Goal: Communication & Community: Share content

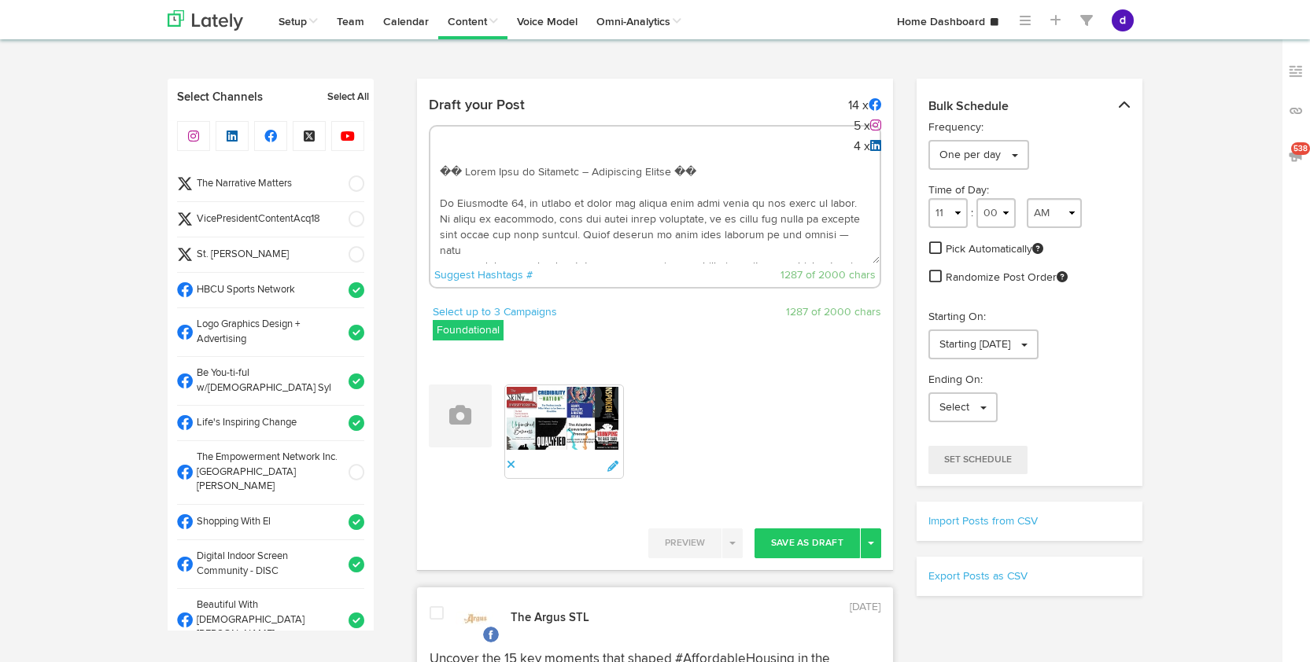
select select "10"
select select "24"
select select "11"
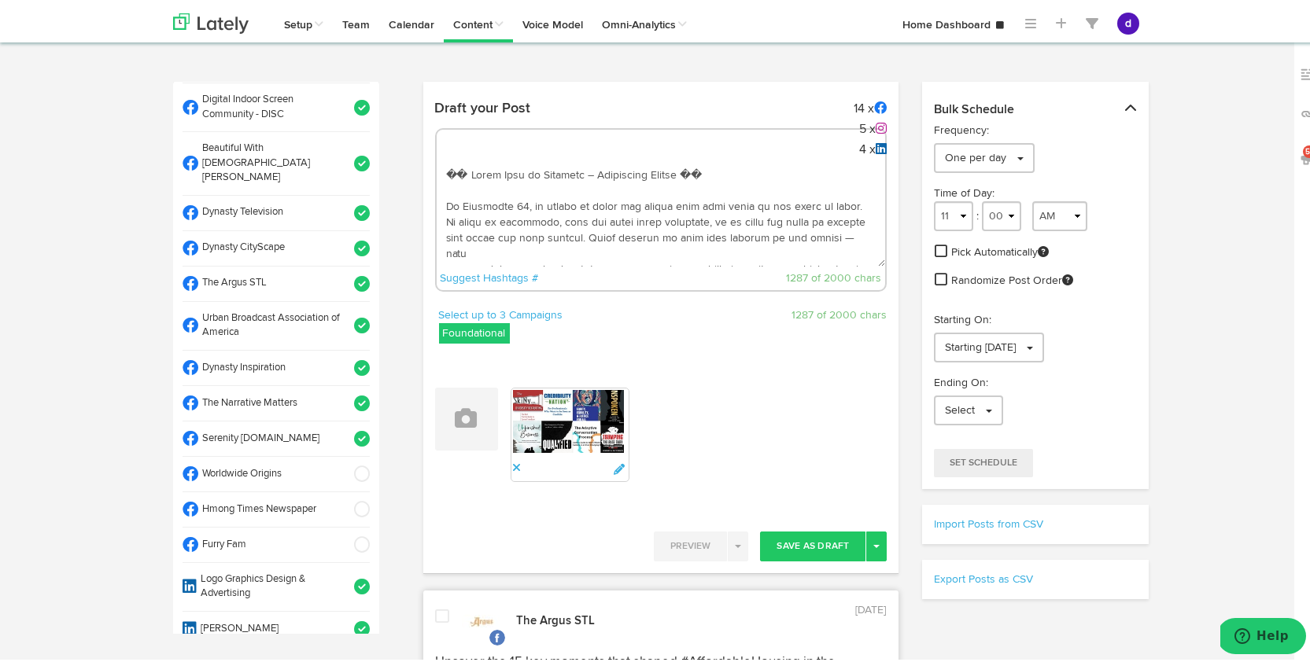
click at [725, 233] on textarea at bounding box center [661, 212] width 449 height 104
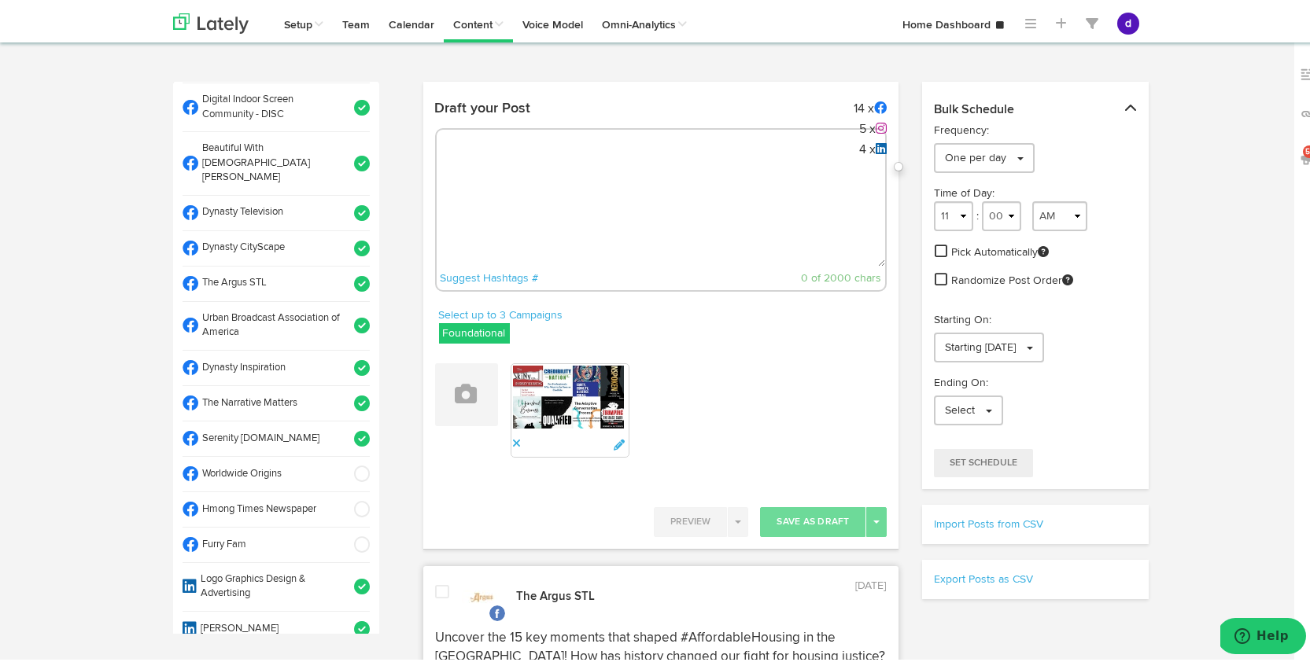
paste textarea "Power up your style with Omega Purple Lightning Bolt Suspenders! The ultimate O…"
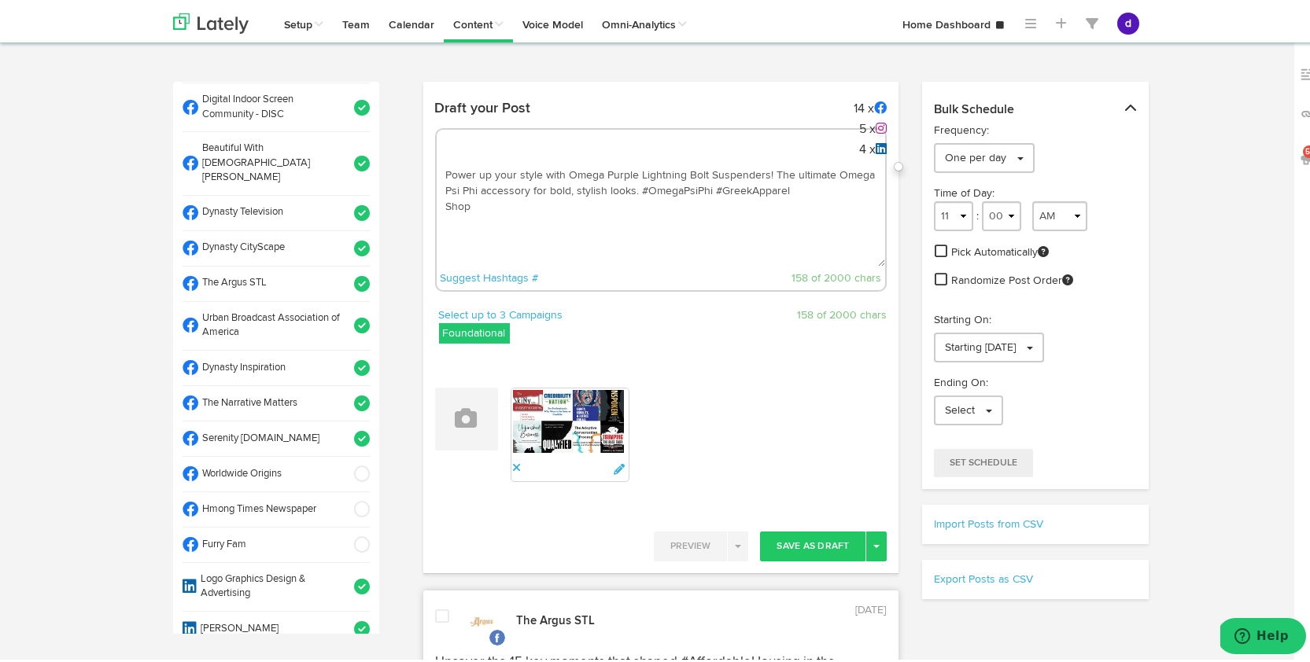
paste textarea "[URL][DOMAIN_NAME]"
drag, startPoint x: 501, startPoint y: 201, endPoint x: 427, endPoint y: 199, distance: 74.0
click at [427, 200] on div "Draft your Post 14 x 5 x 4 x Power up your style with Omega Purple Lightning Bo…" at bounding box center [661, 197] width 476 height 214
click at [802, 188] on textarea "Power up your style with Omega Purple Lightning Bolt Suspenders! The ultimate O…" at bounding box center [661, 212] width 449 height 104
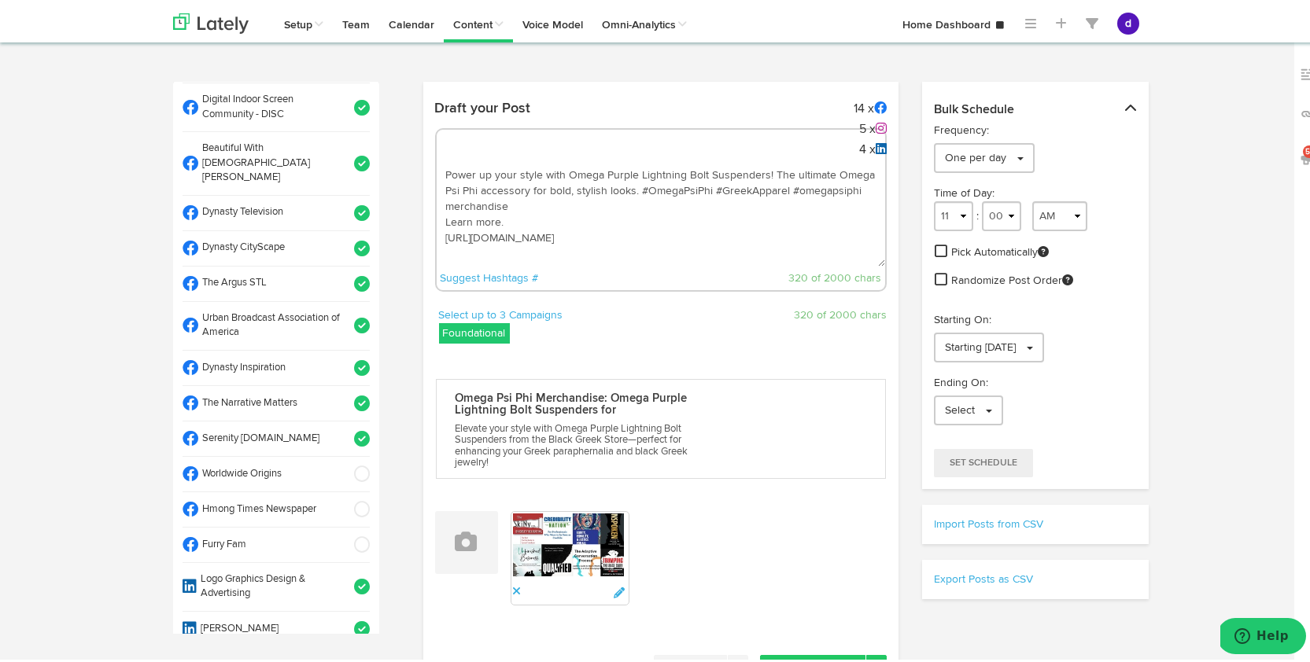
drag, startPoint x: 525, startPoint y: 216, endPoint x: 634, endPoint y: 182, distance: 114.4
click at [634, 182] on textarea "Power up your style with Omega Purple Lightning Bolt Suspenders! The ultimate O…" at bounding box center [661, 212] width 449 height 104
click at [634, 184] on textarea "Power up your style with Omega Purple Lightning Bolt Suspenders! The ultimate O…" at bounding box center [661, 212] width 449 height 104
drag, startPoint x: 634, startPoint y: 184, endPoint x: 634, endPoint y: 195, distance: 11.0
click at [634, 195] on textarea "Power up your style with Omega Purple Lightning Bolt Suspenders! The ultimate O…" at bounding box center [661, 212] width 449 height 104
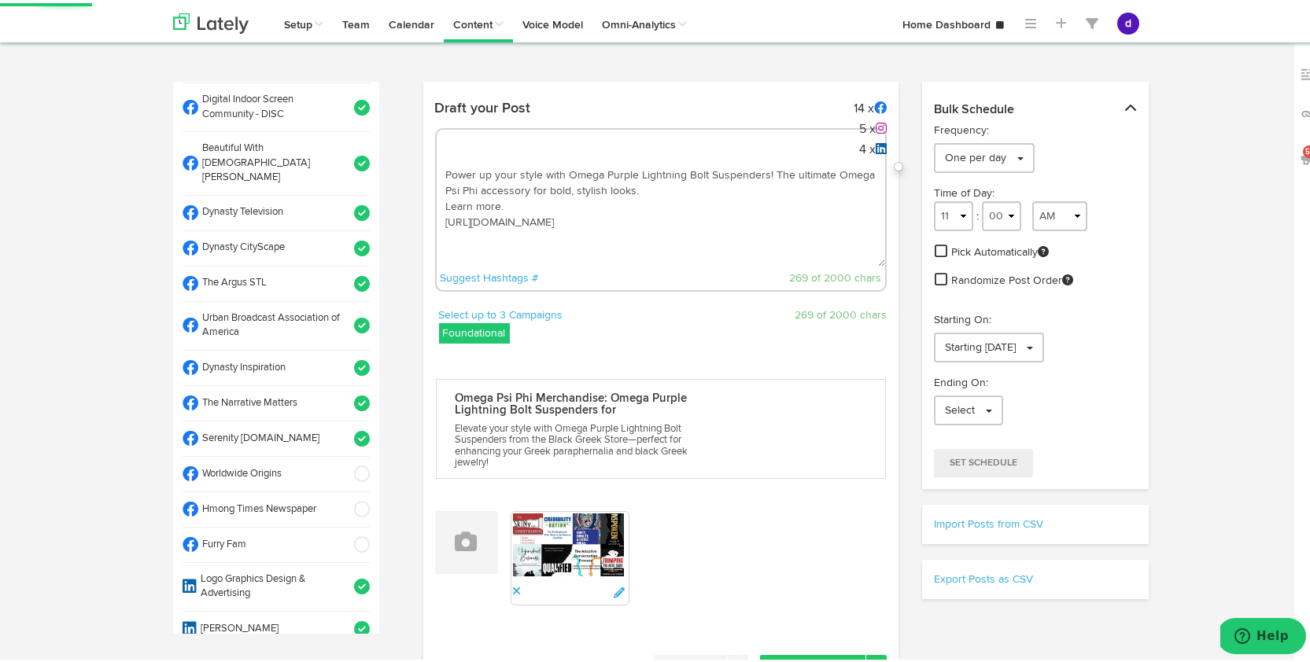
click at [702, 232] on textarea "Power up your style with Omega Purple Lightning Bolt Suspenders! The ultimate O…" at bounding box center [661, 212] width 449 height 104
paste textarea "#OmegaPsiPhi #GreekApparel #omegapsiphi merchandise"
click at [561, 175] on textarea "Power up your style with Omega Purple Lightning Bolt Suspenders! The ultimate O…" at bounding box center [661, 212] width 449 height 104
click at [763, 171] on textarea "Power up your style with "Omega Purple Lightning Bolt Suspenders! The ultimate …" at bounding box center [661, 212] width 449 height 104
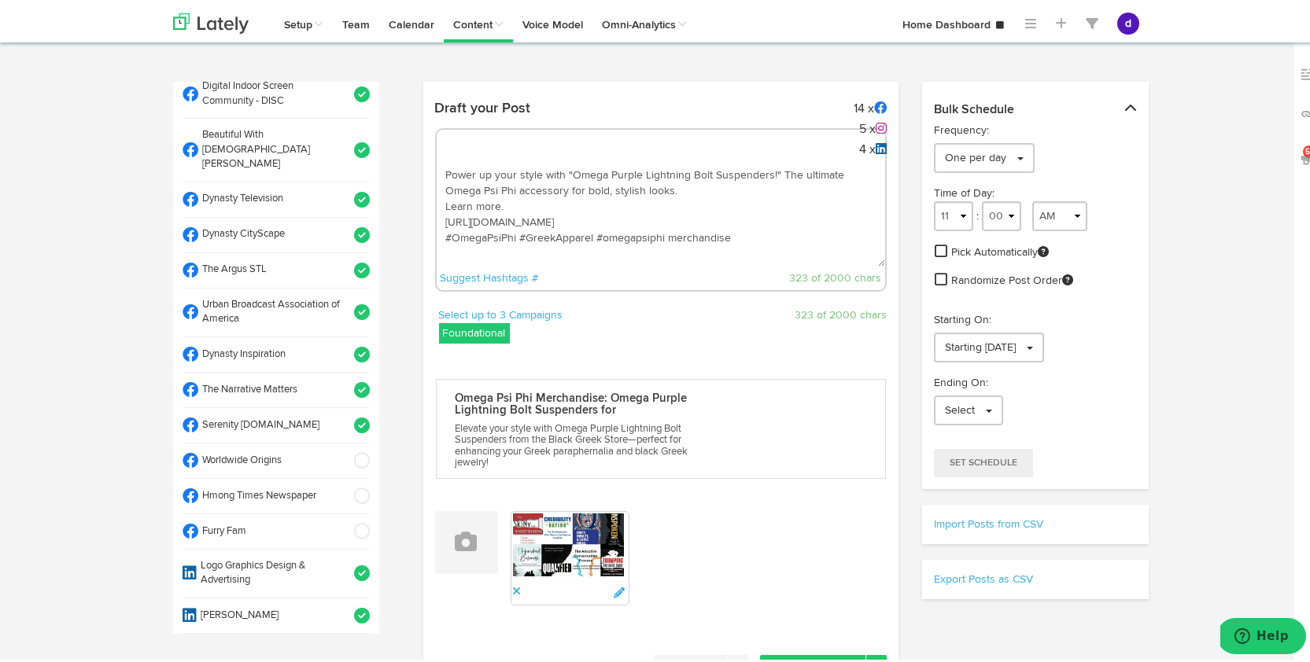
scroll to position [497, 0]
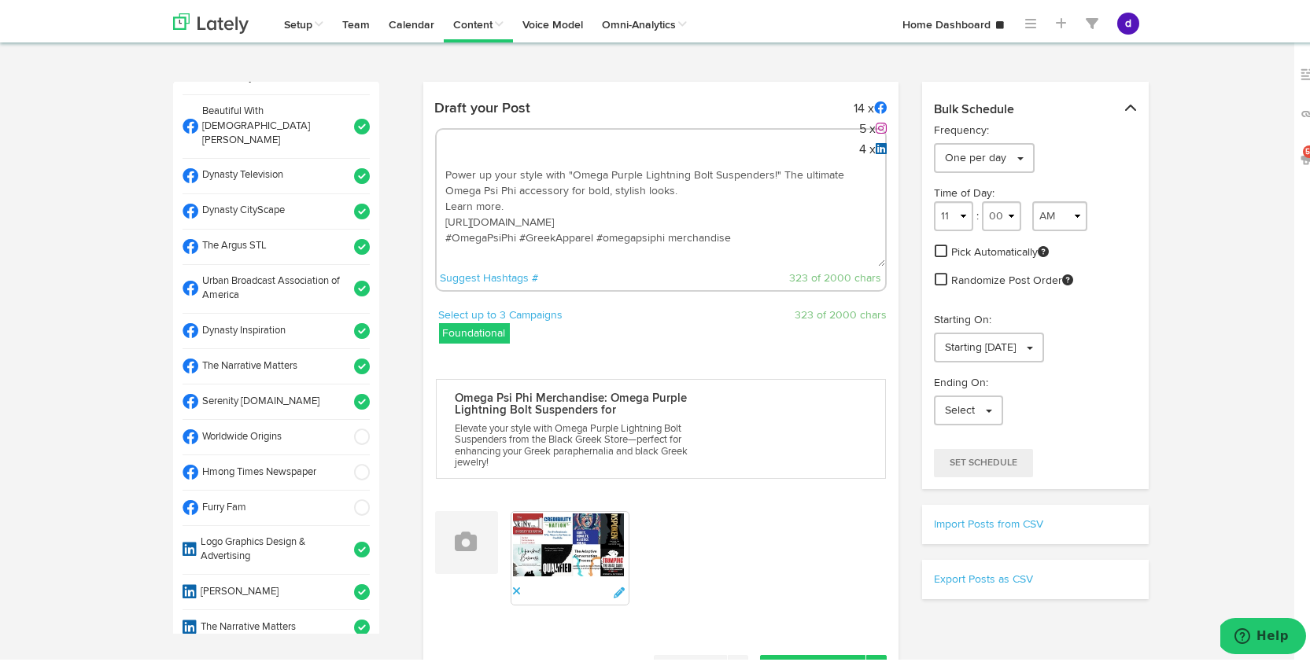
type textarea "Power up your style with "Omega Purple Lightning Bolt Suspenders!" The ultimate…"
click at [344, 426] on span at bounding box center [357, 434] width 26 height 16
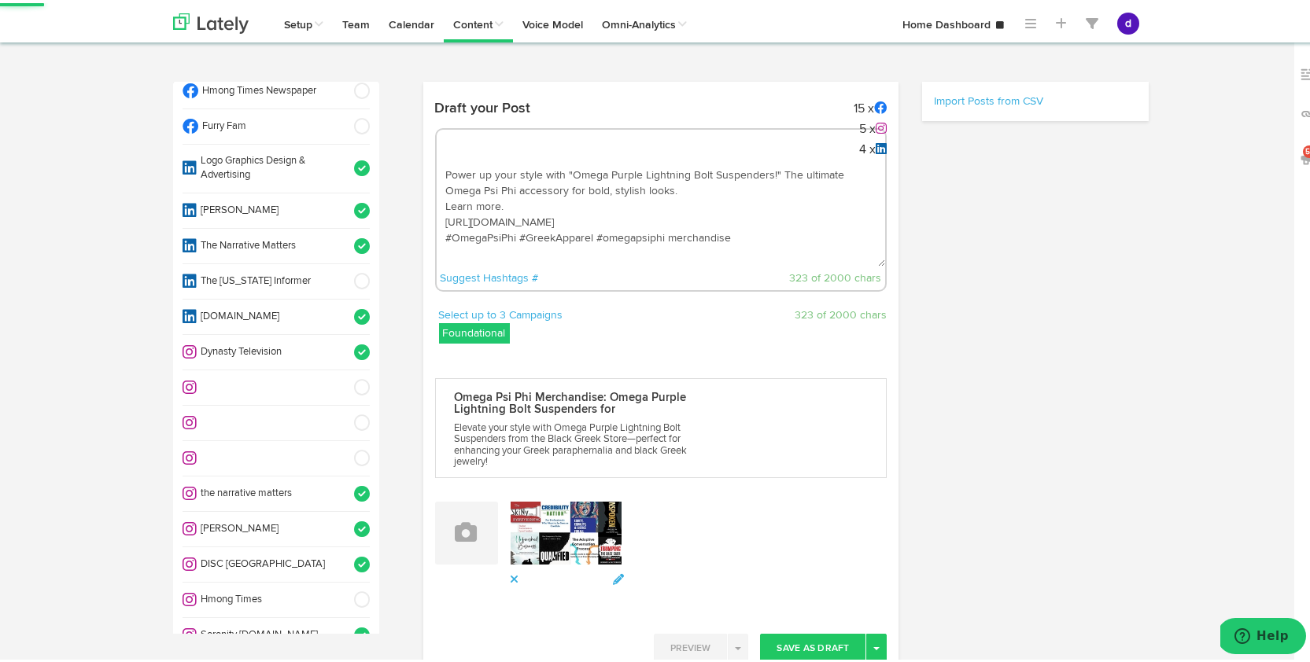
scroll to position [908, 0]
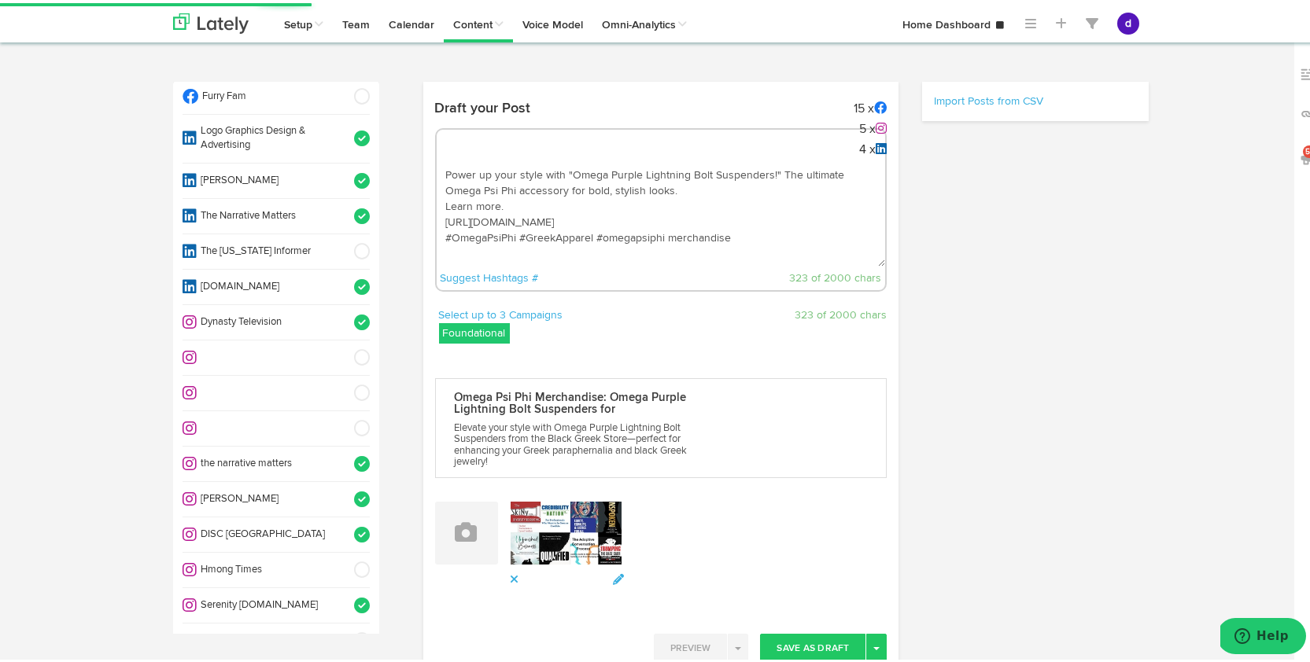
select select "11"
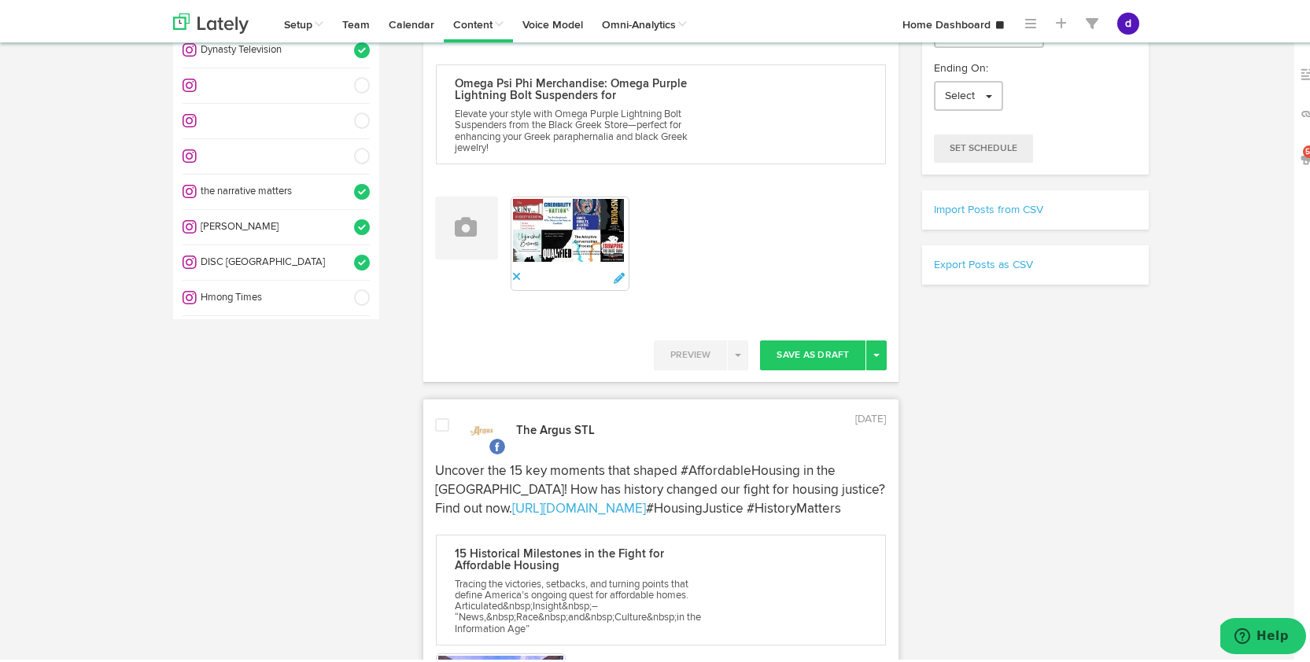
scroll to position [253, 0]
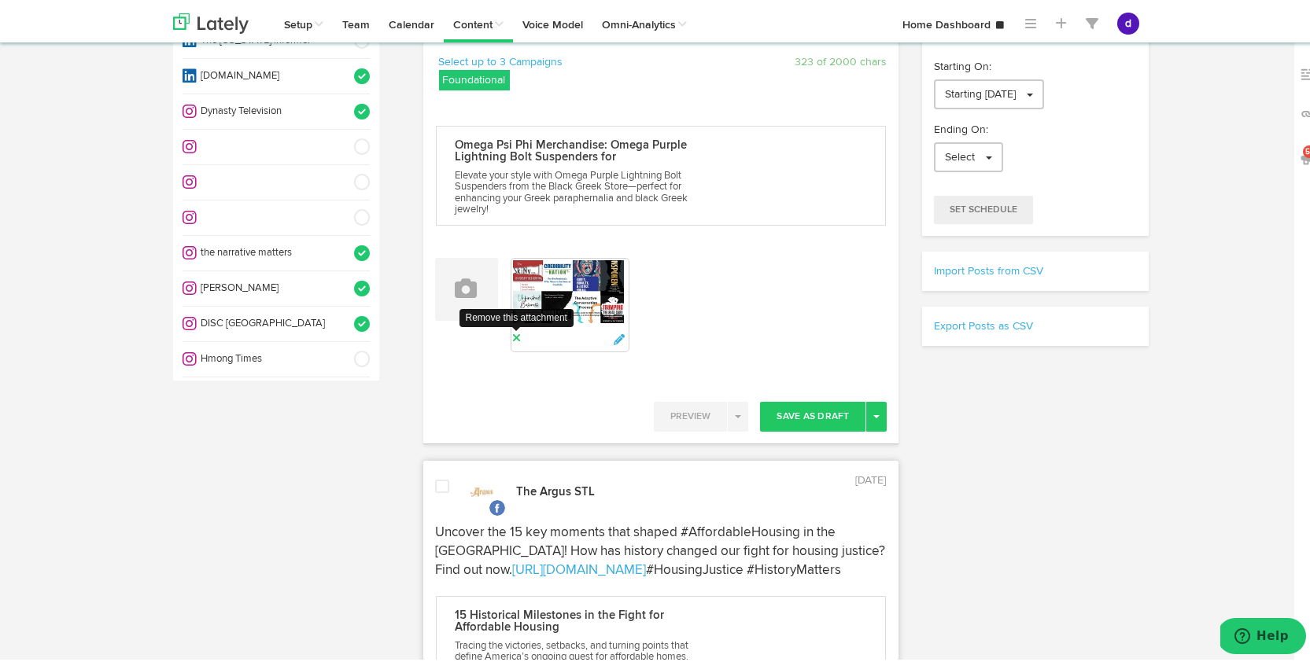
click at [514, 334] on icon at bounding box center [517, 335] width 9 height 11
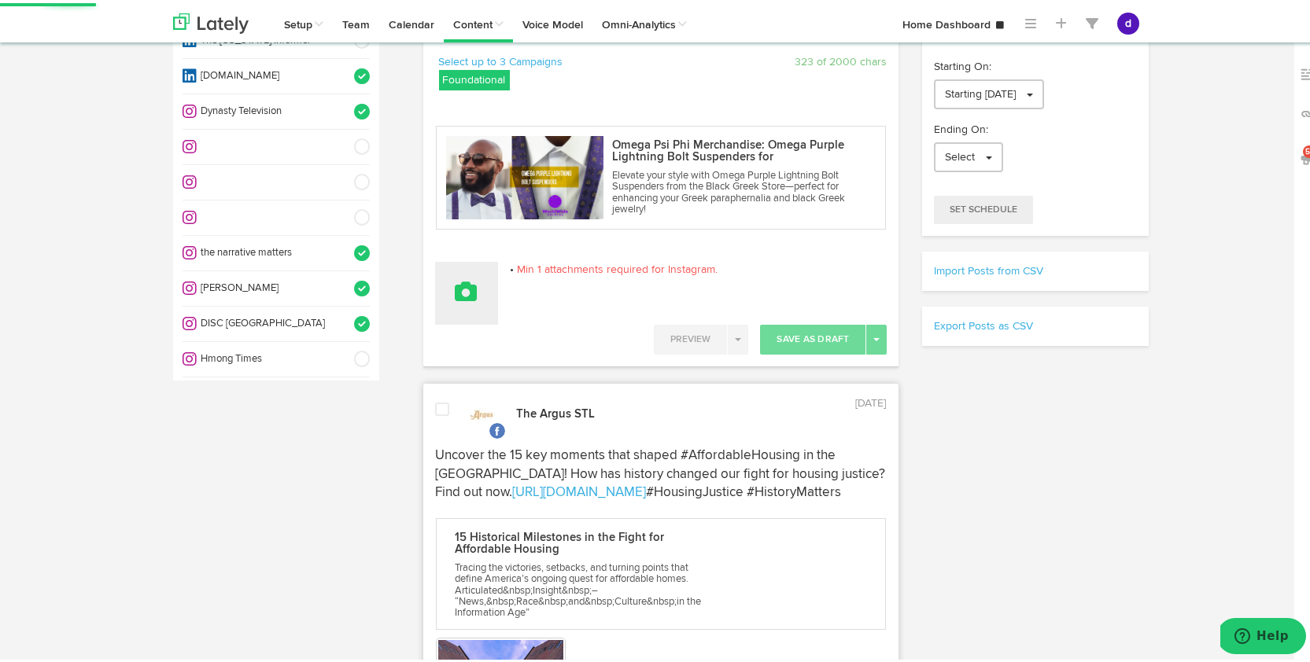
click at [468, 293] on icon at bounding box center [466, 289] width 22 height 22
click at [501, 385] on link "Upload Images" at bounding box center [510, 392] width 149 height 25
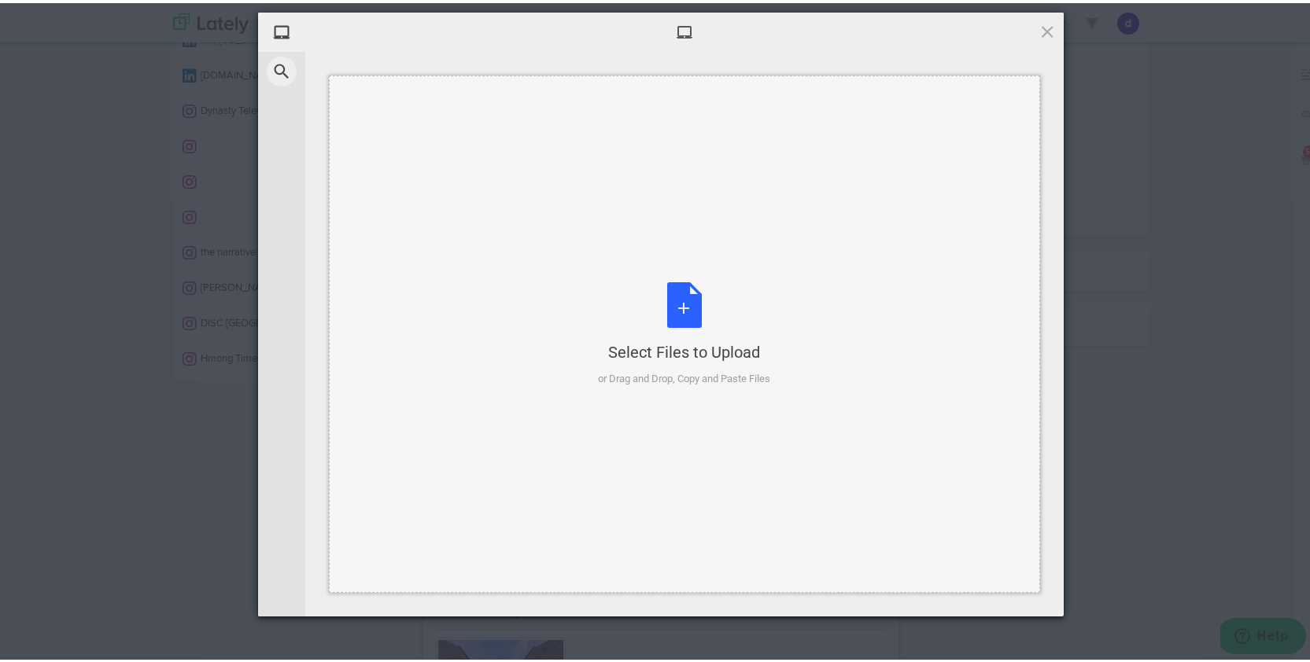
click at [663, 294] on div "Select Files to Upload or Drag and Drop, Copy and Paste Files" at bounding box center [685, 331] width 172 height 105
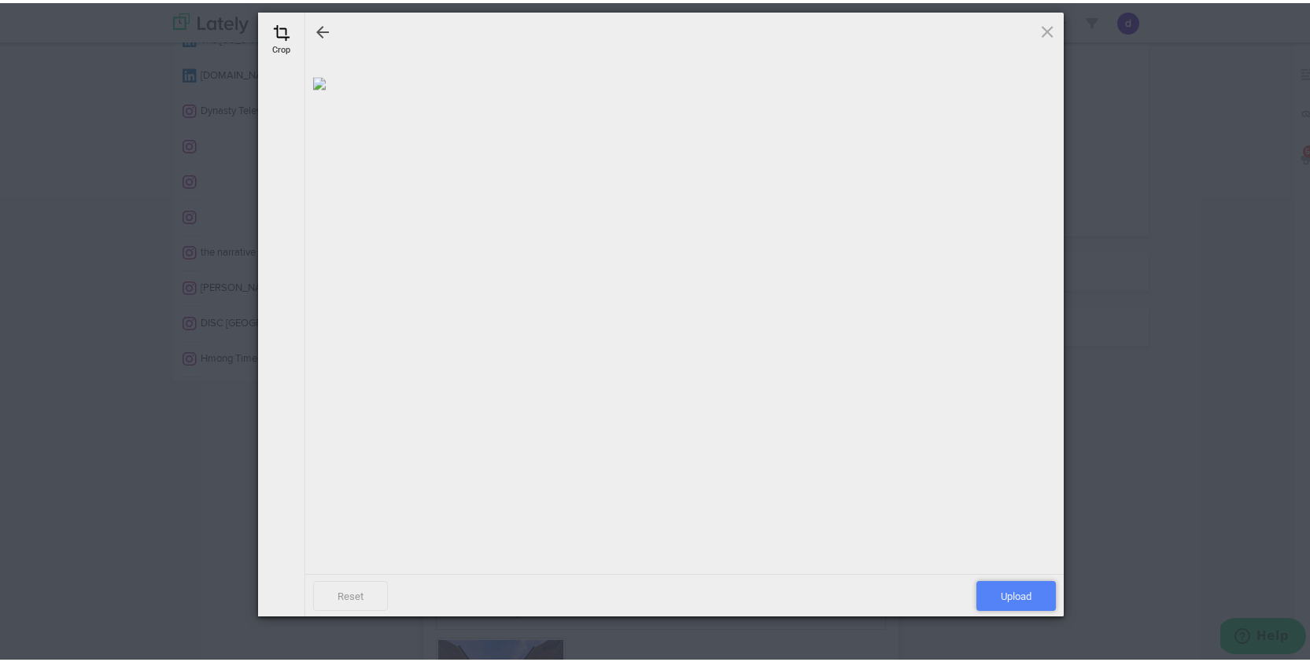
click at [1000, 597] on span "Upload" at bounding box center [1015, 593] width 79 height 30
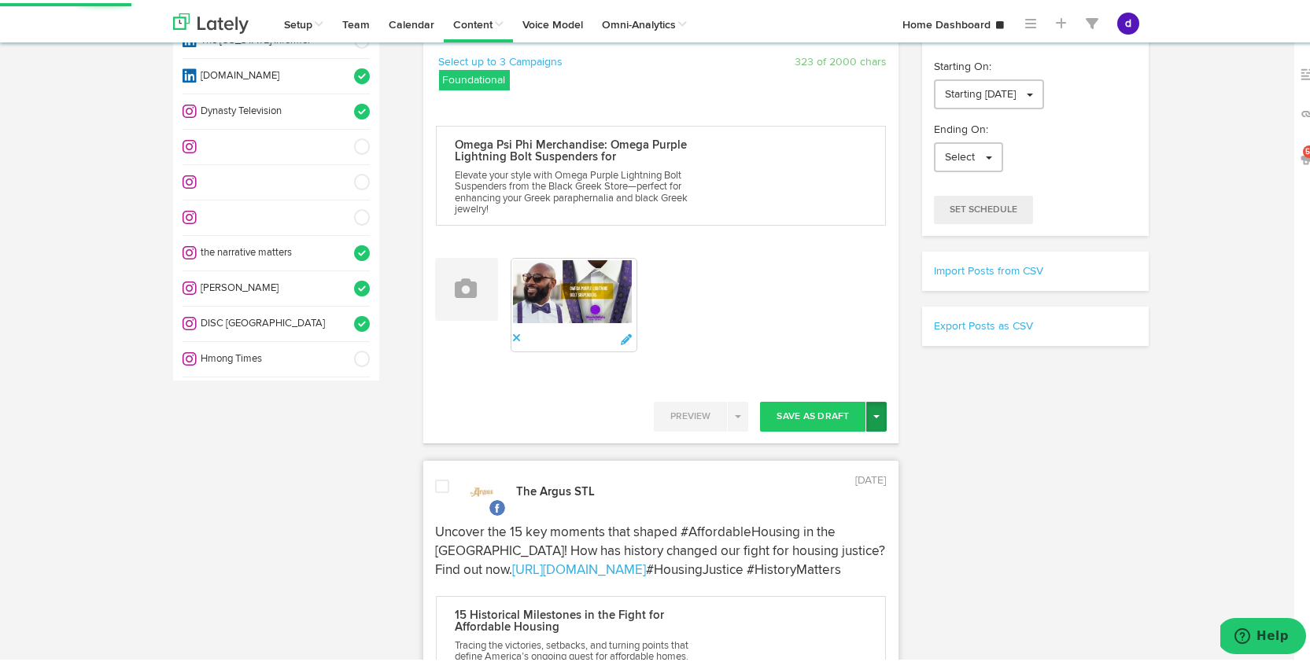
click at [871, 399] on button "Toggle Dropdown" at bounding box center [876, 414] width 20 height 30
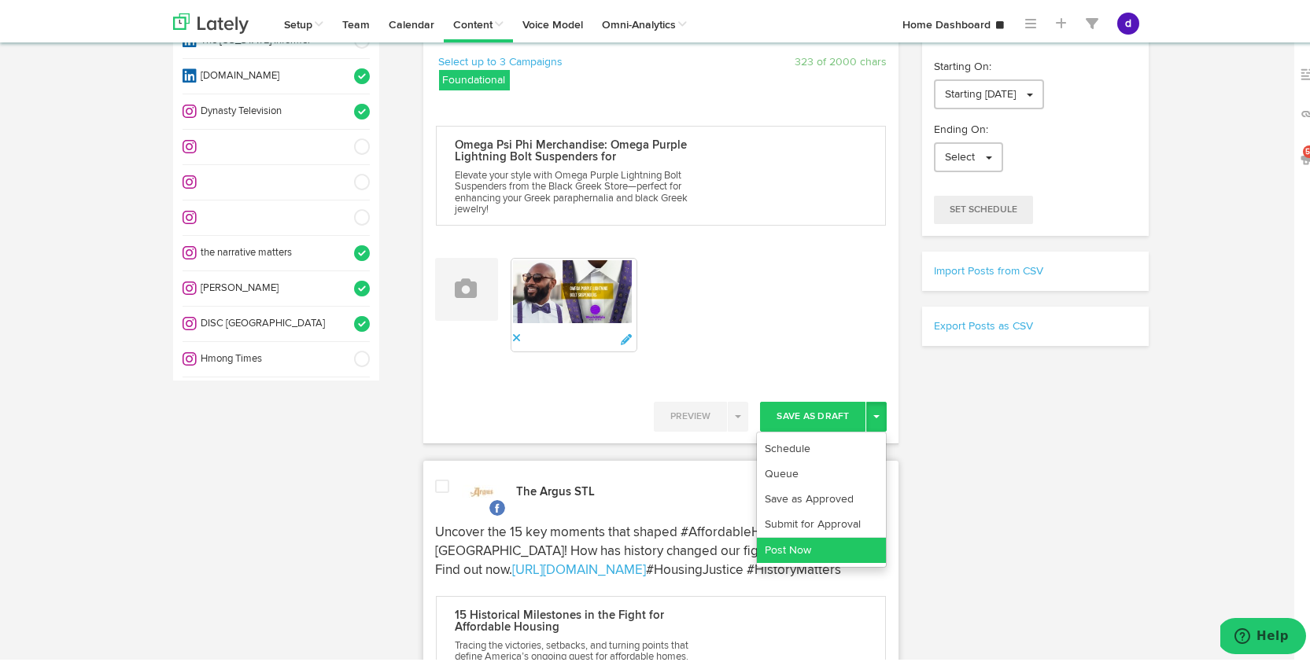
click at [845, 549] on link "Post Now" at bounding box center [821, 547] width 129 height 25
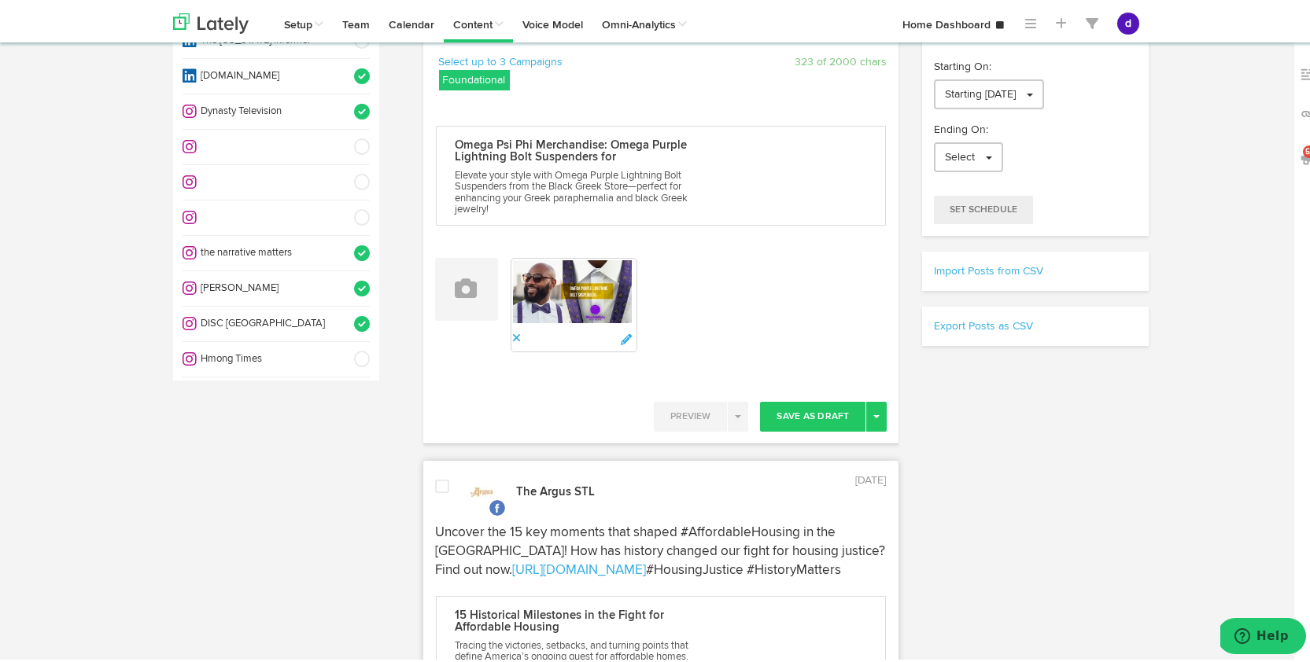
scroll to position [0, 0]
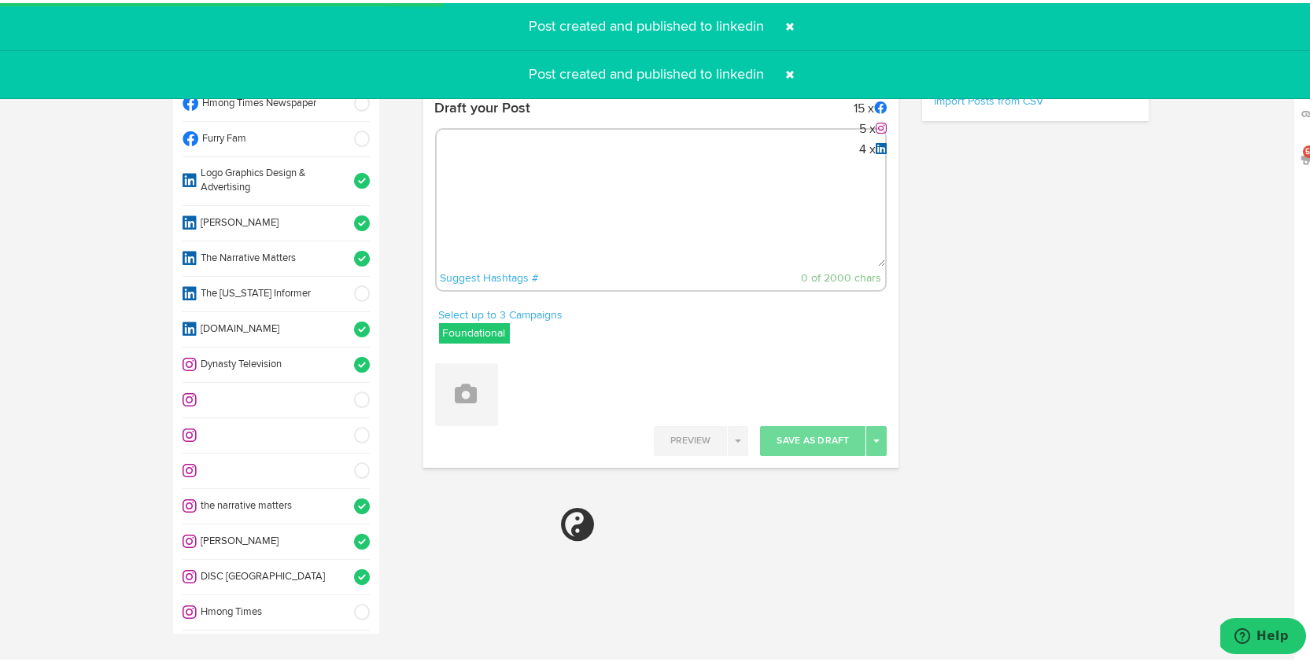
select select "11"
